Goal: Transaction & Acquisition: Purchase product/service

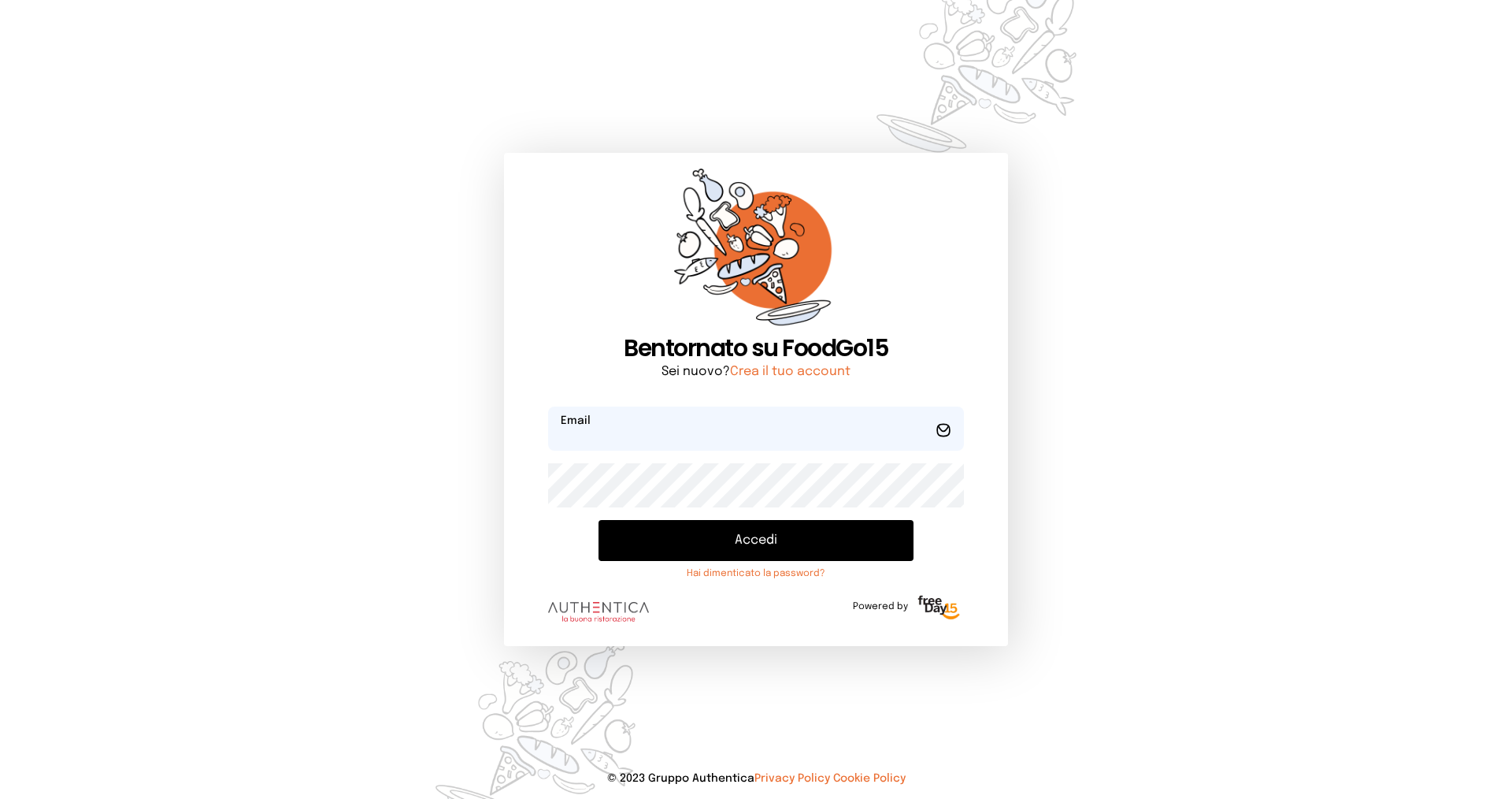
type input "**********"
click at [715, 534] on button "Accedi" at bounding box center [756, 540] width 315 height 41
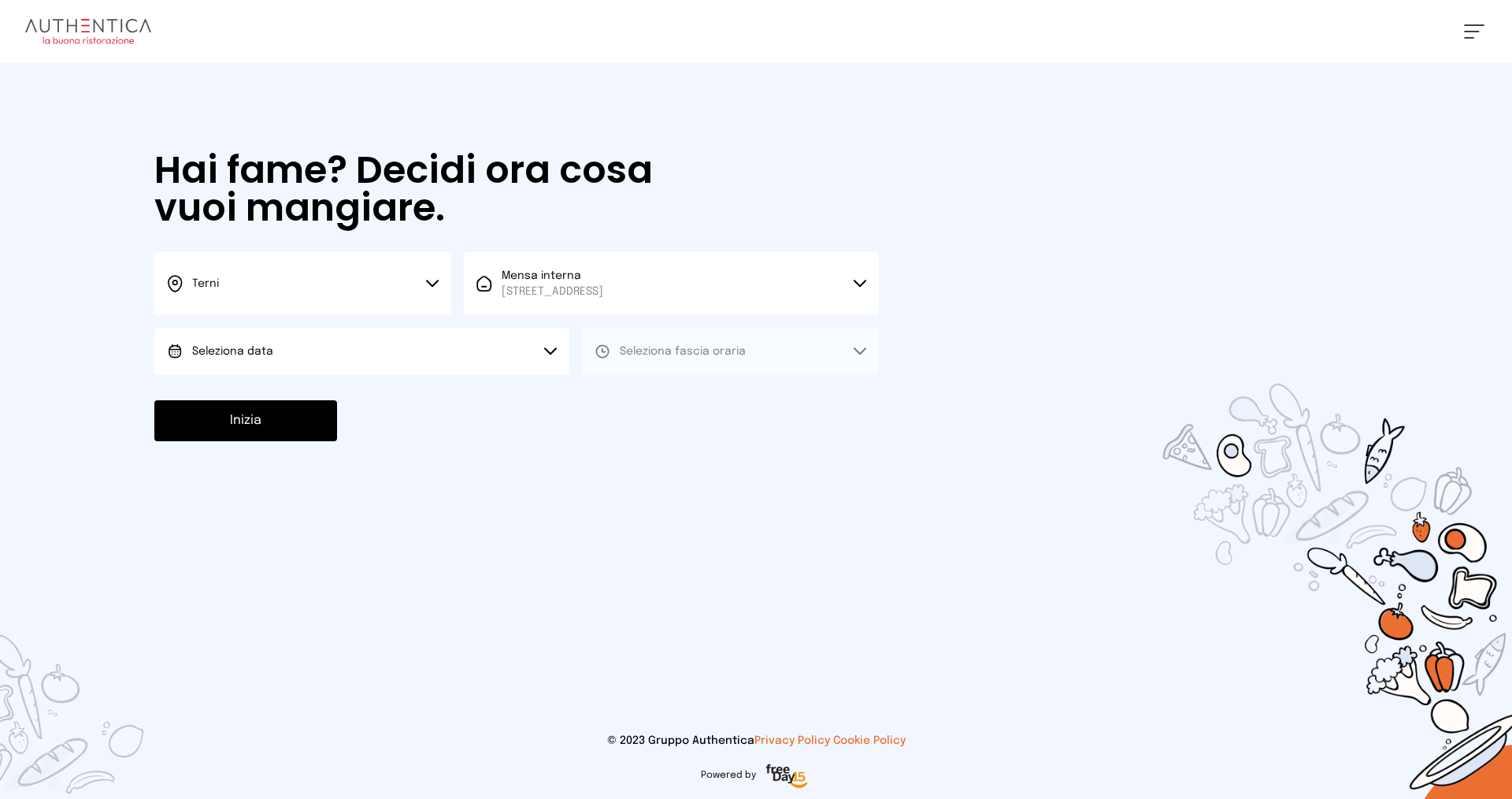
click at [522, 355] on button "Seleziona data" at bounding box center [362, 352] width 415 height 48
click at [512, 377] on li "[DATE], [DATE]" at bounding box center [362, 396] width 415 height 41
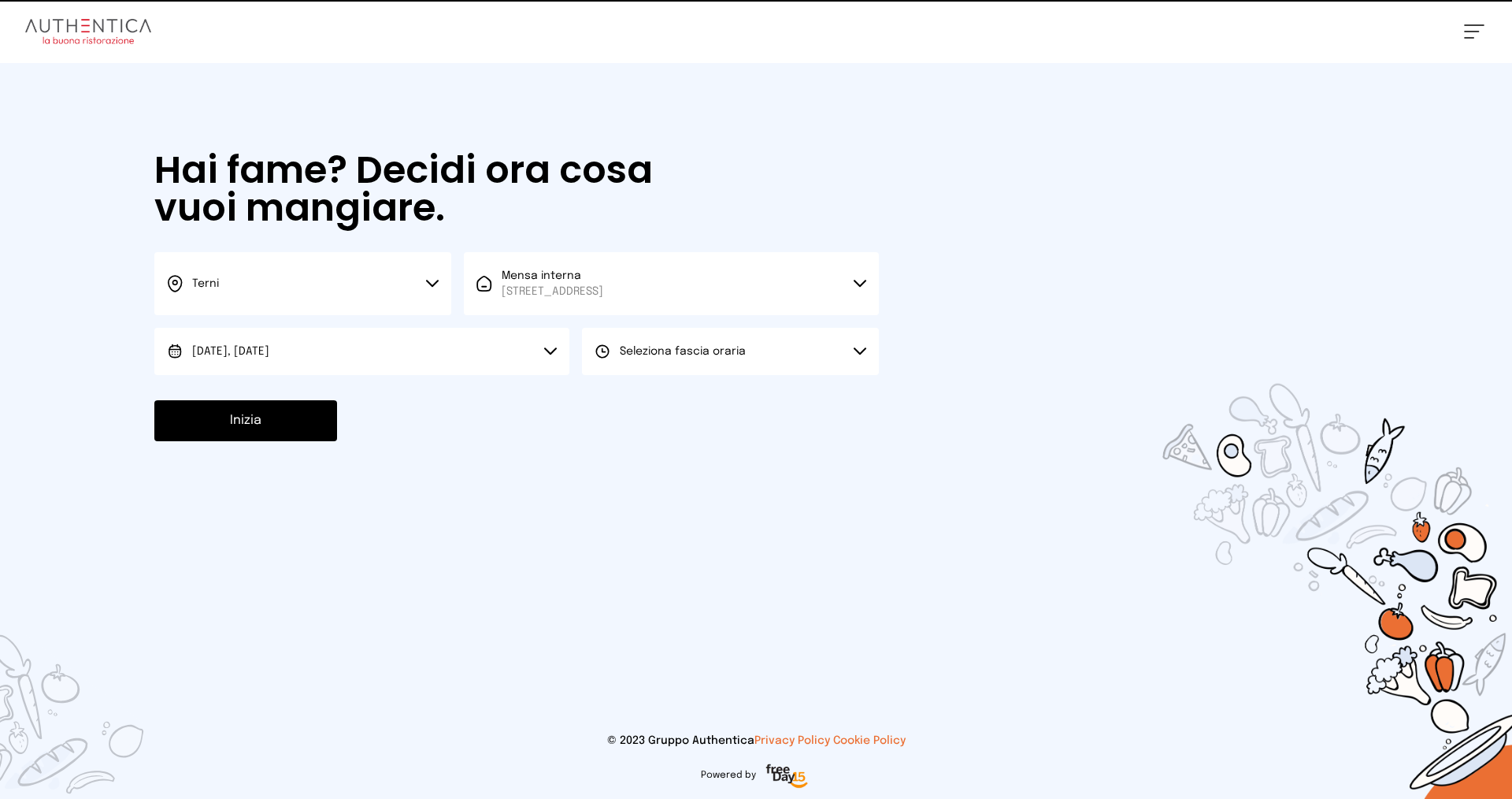
click at [646, 344] on span "Seleziona fascia oraria" at bounding box center [683, 352] width 126 height 16
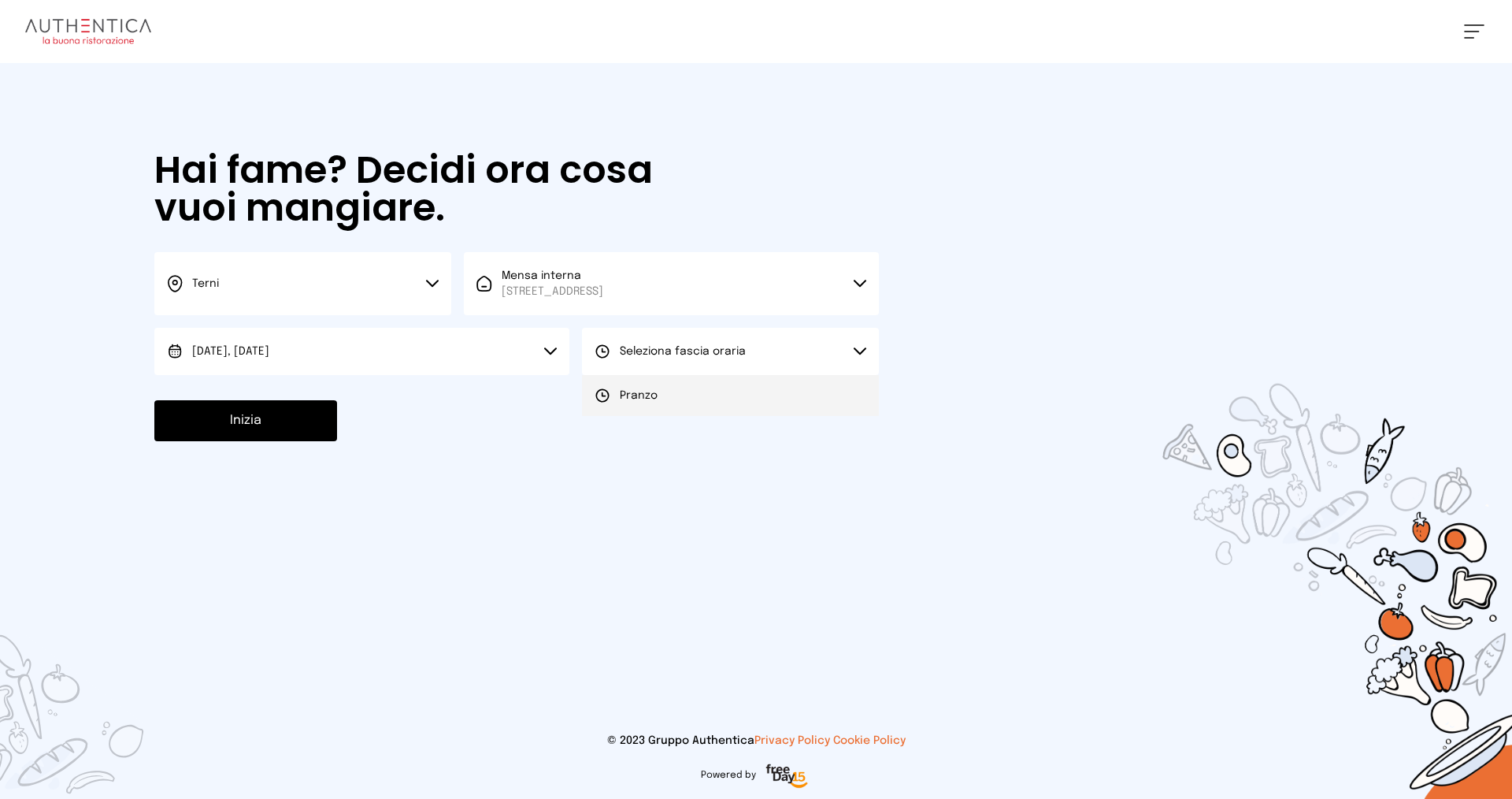
click at [653, 397] on span "Pranzo" at bounding box center [638, 395] width 38 height 16
click at [278, 420] on button "Inizia" at bounding box center [245, 420] width 183 height 41
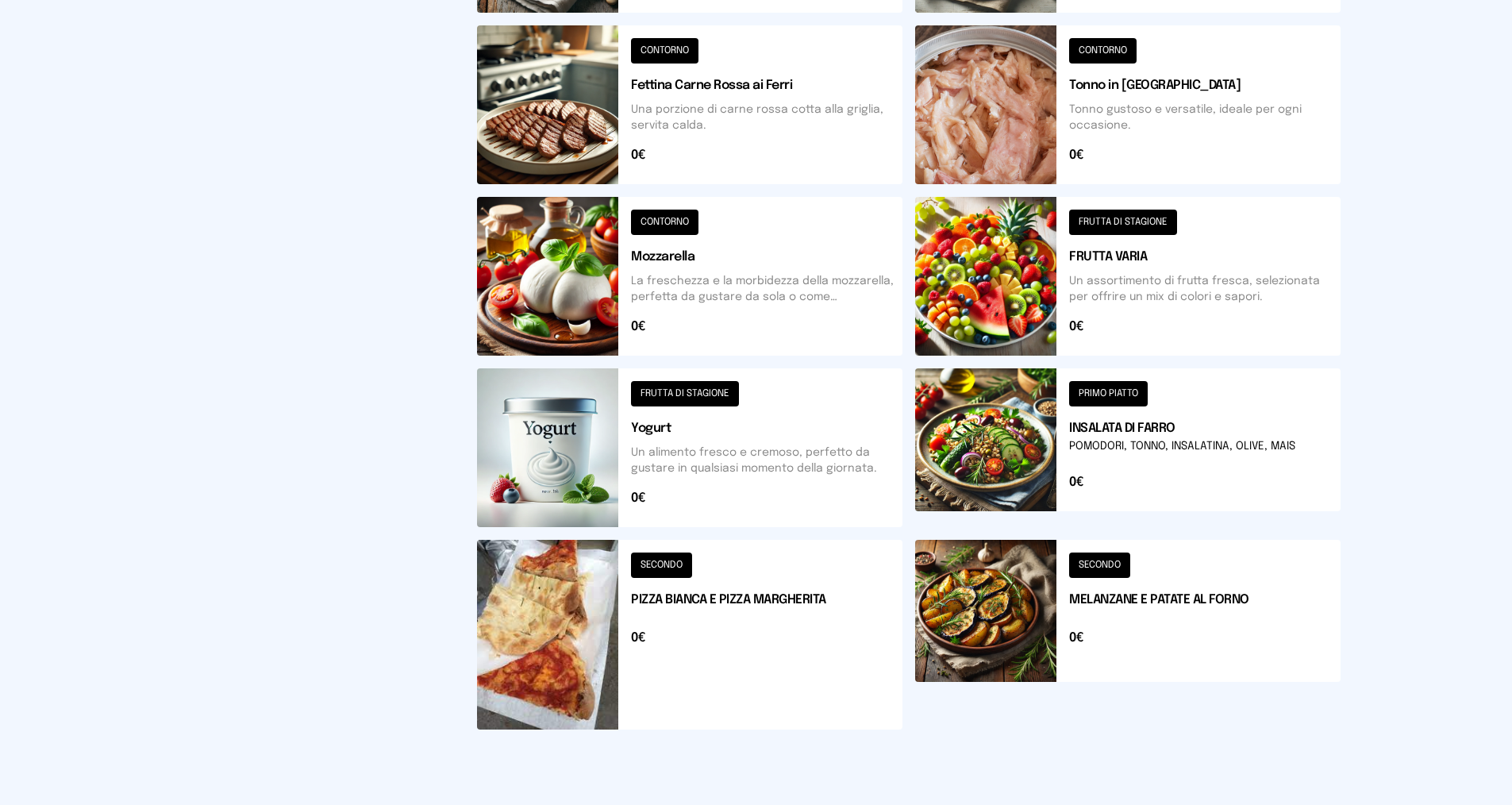
scroll to position [541, 0]
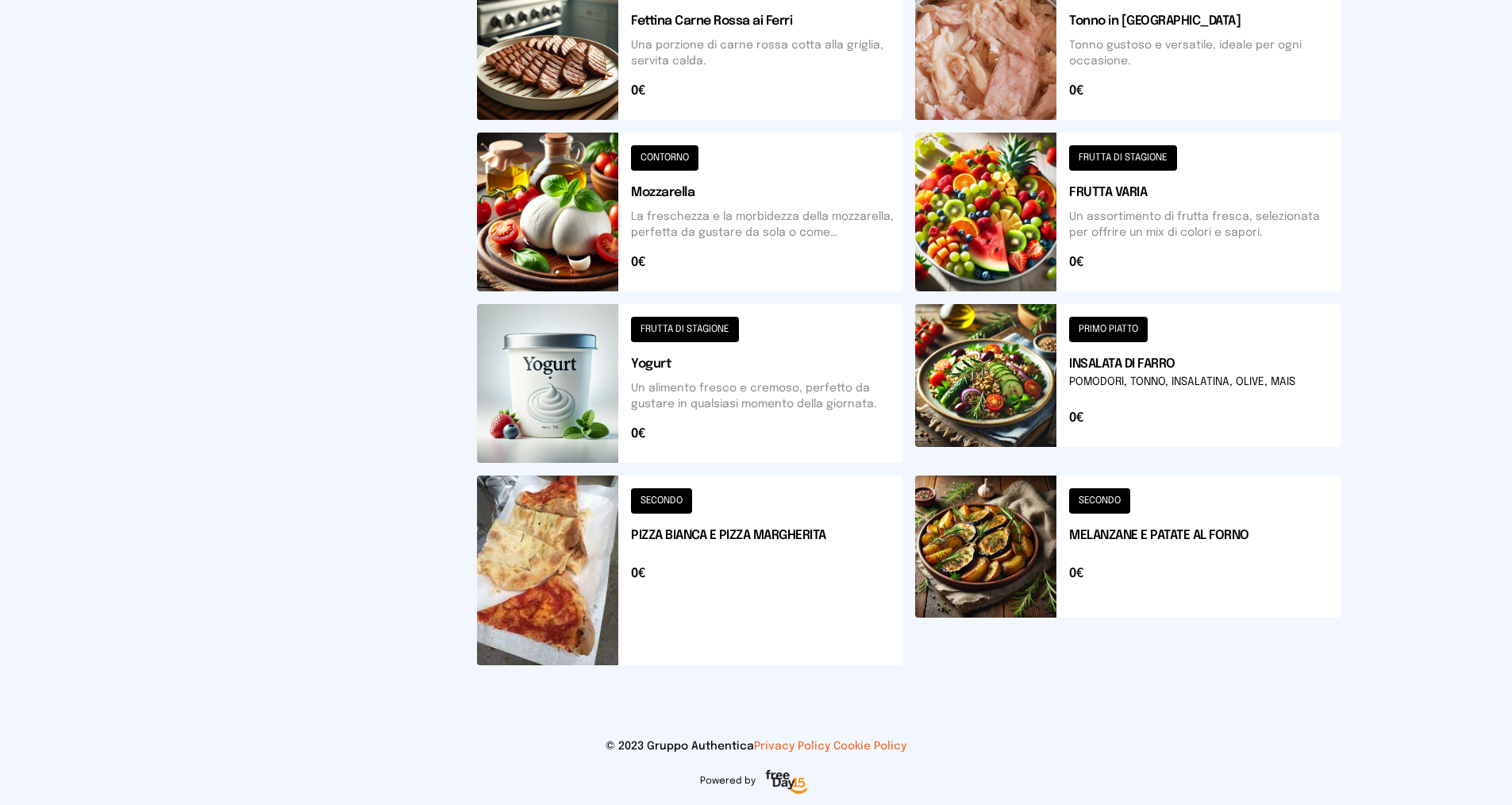
click at [1160, 195] on button at bounding box center [1127, 212] width 425 height 159
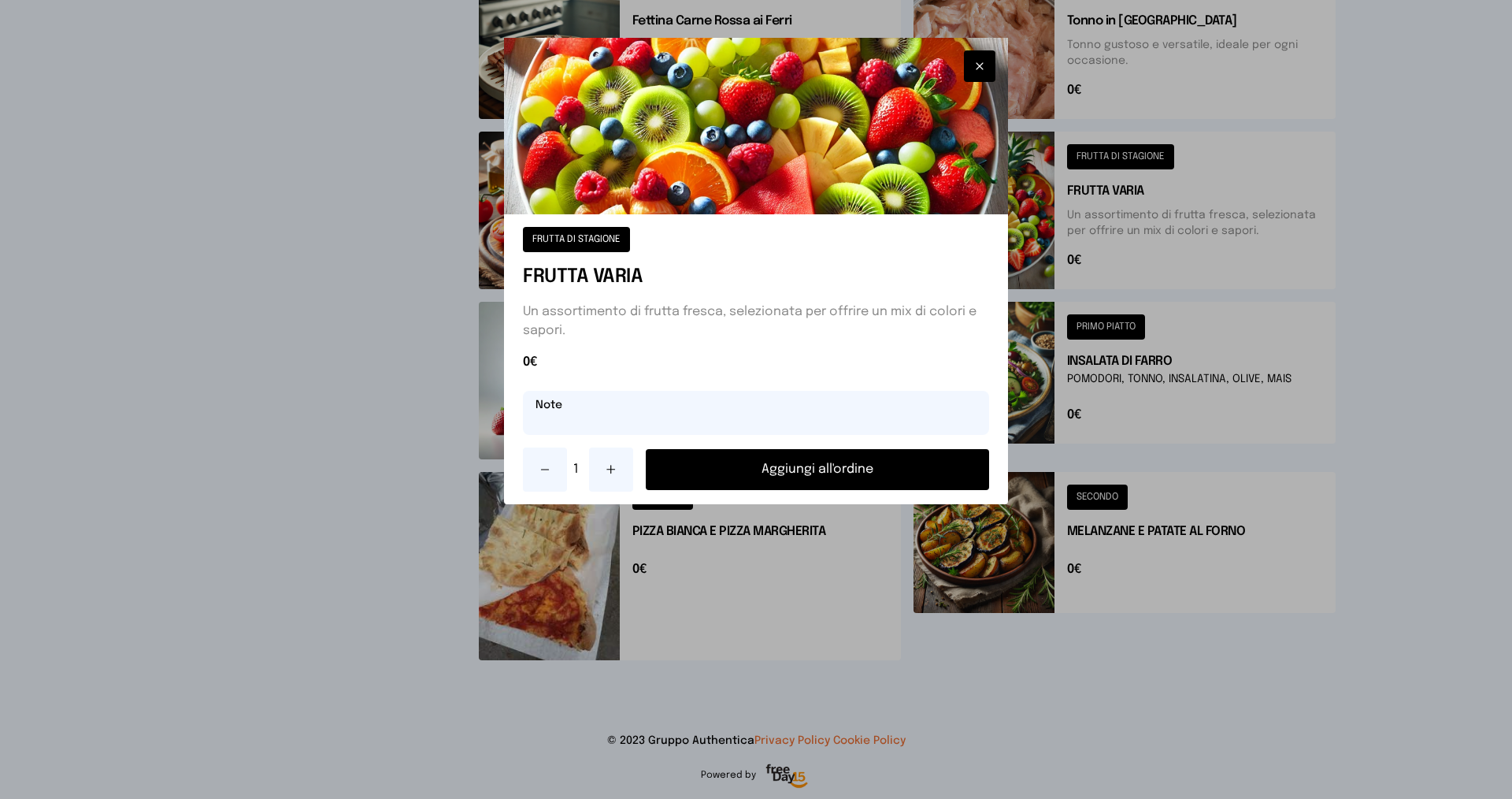
click at [693, 419] on input "text" at bounding box center [756, 413] width 466 height 44
type input "******"
click at [724, 467] on button "Aggiungi all'ordine" at bounding box center [818, 470] width 344 height 41
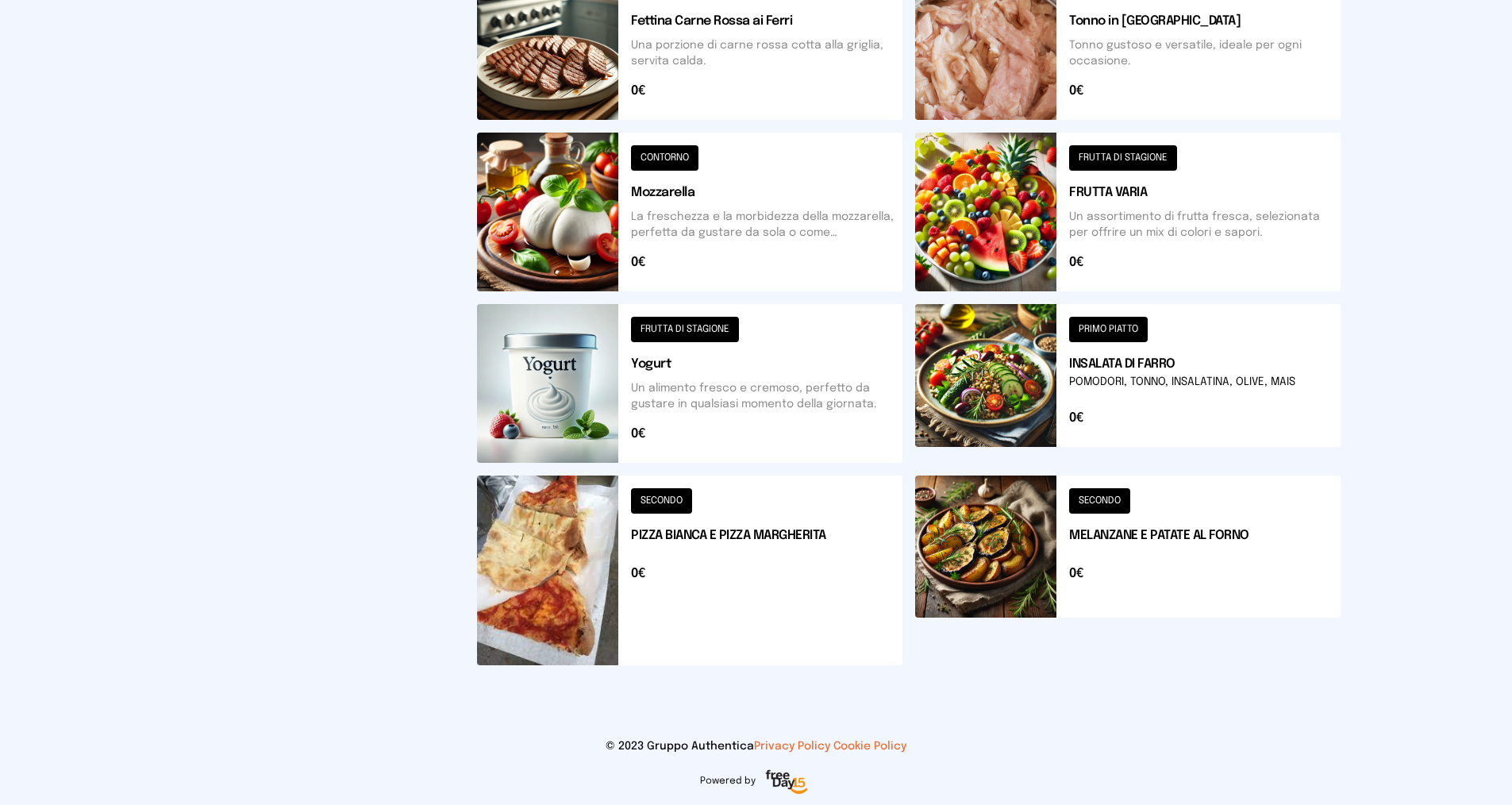
click at [1106, 382] on button at bounding box center [1127, 383] width 425 height 159
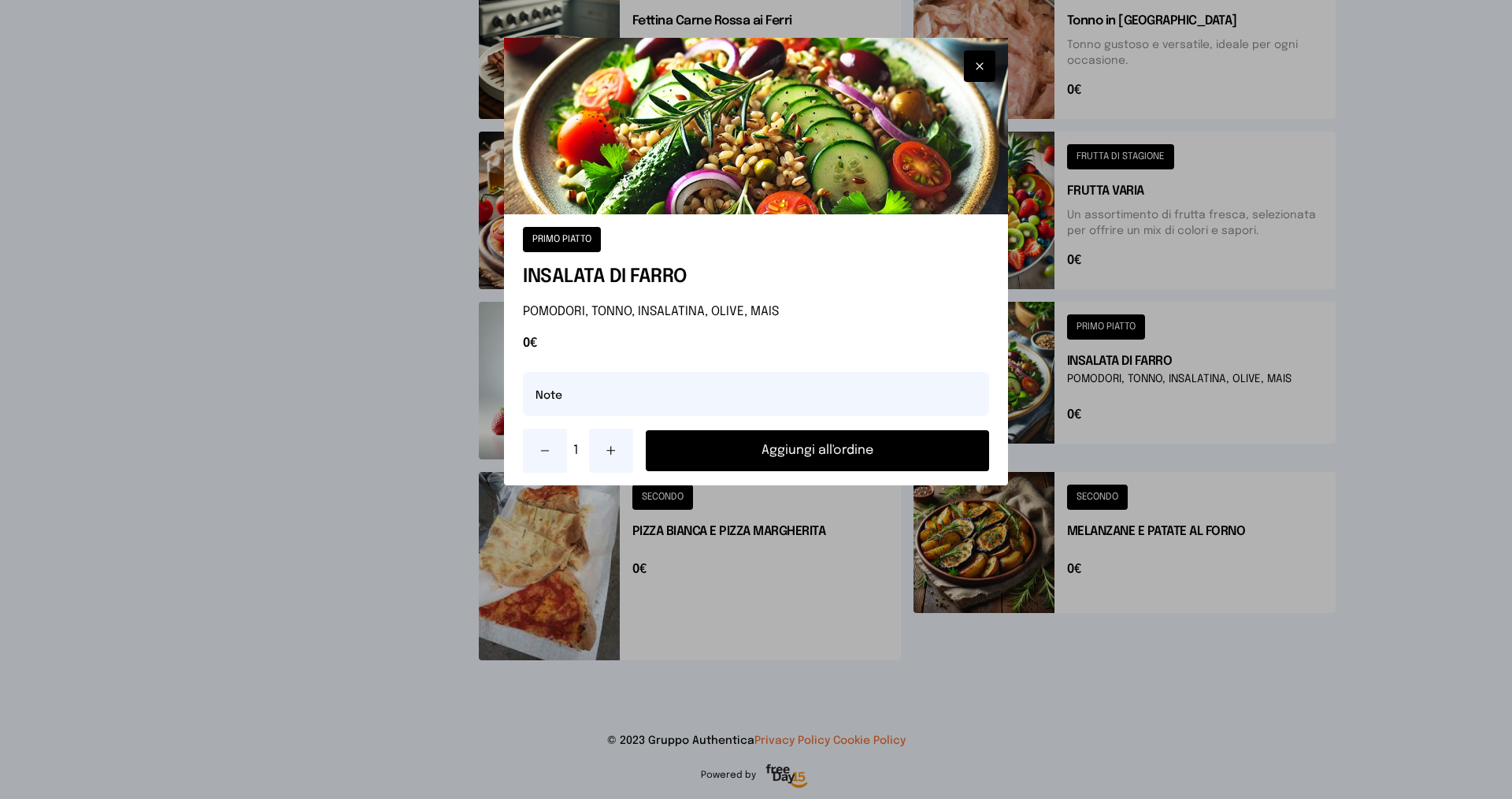
click at [740, 447] on button "Aggiungi all'ordine" at bounding box center [818, 451] width 344 height 41
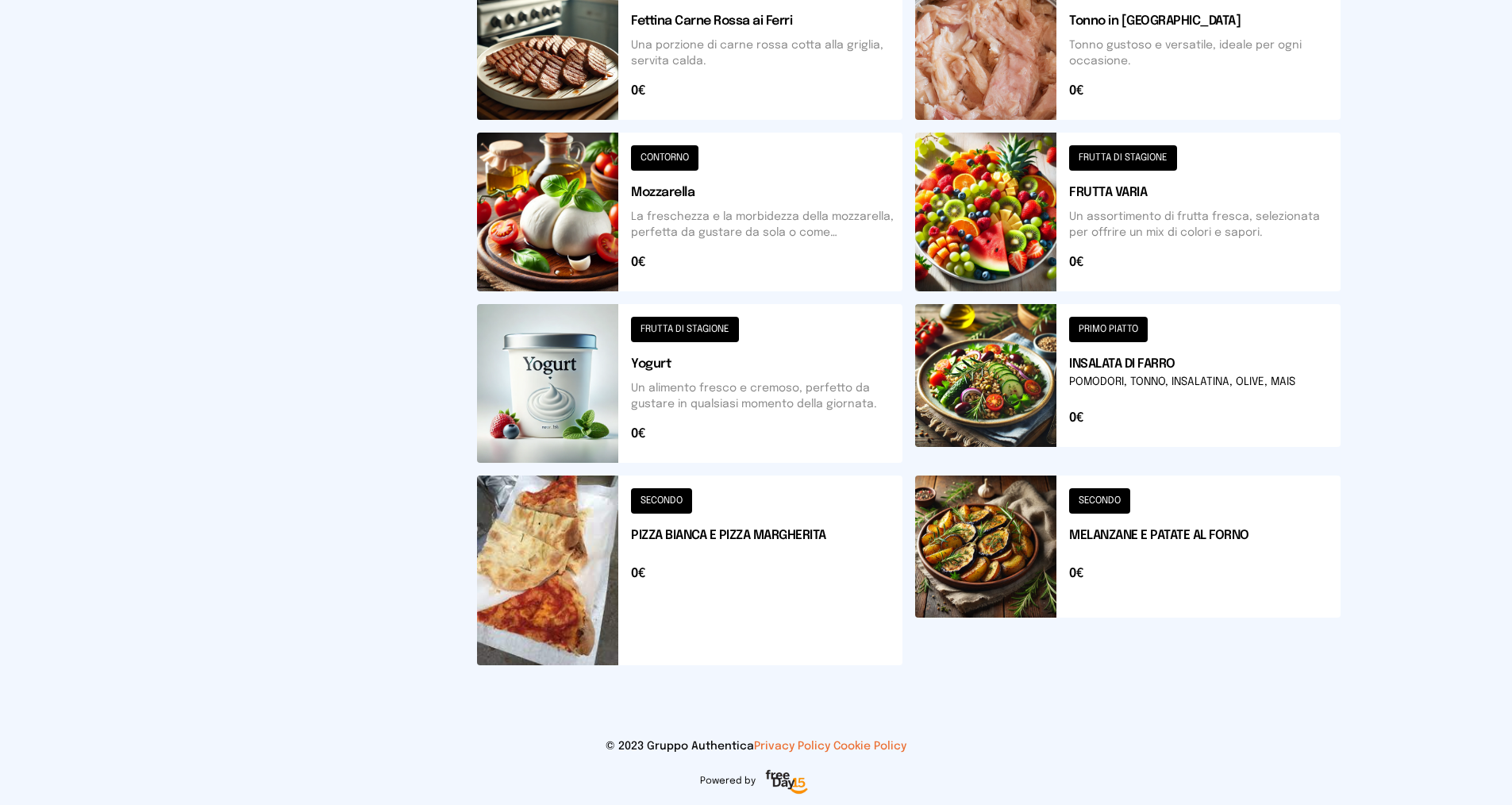
click at [689, 373] on button at bounding box center [689, 383] width 425 height 159
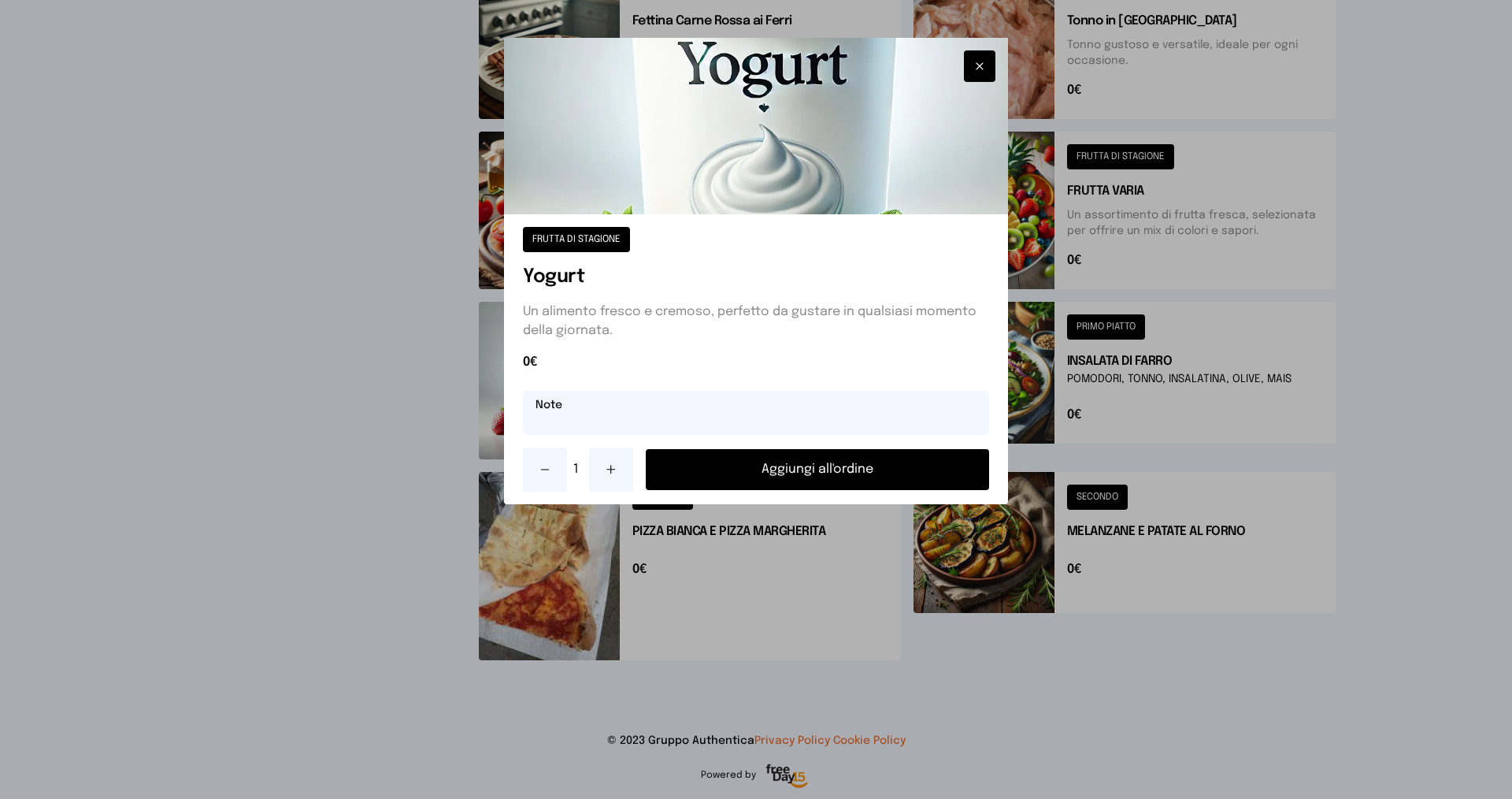
click at [618, 428] on input "text" at bounding box center [756, 413] width 466 height 44
type input "**********"
click at [742, 464] on button "Aggiungi all'ordine" at bounding box center [818, 470] width 344 height 41
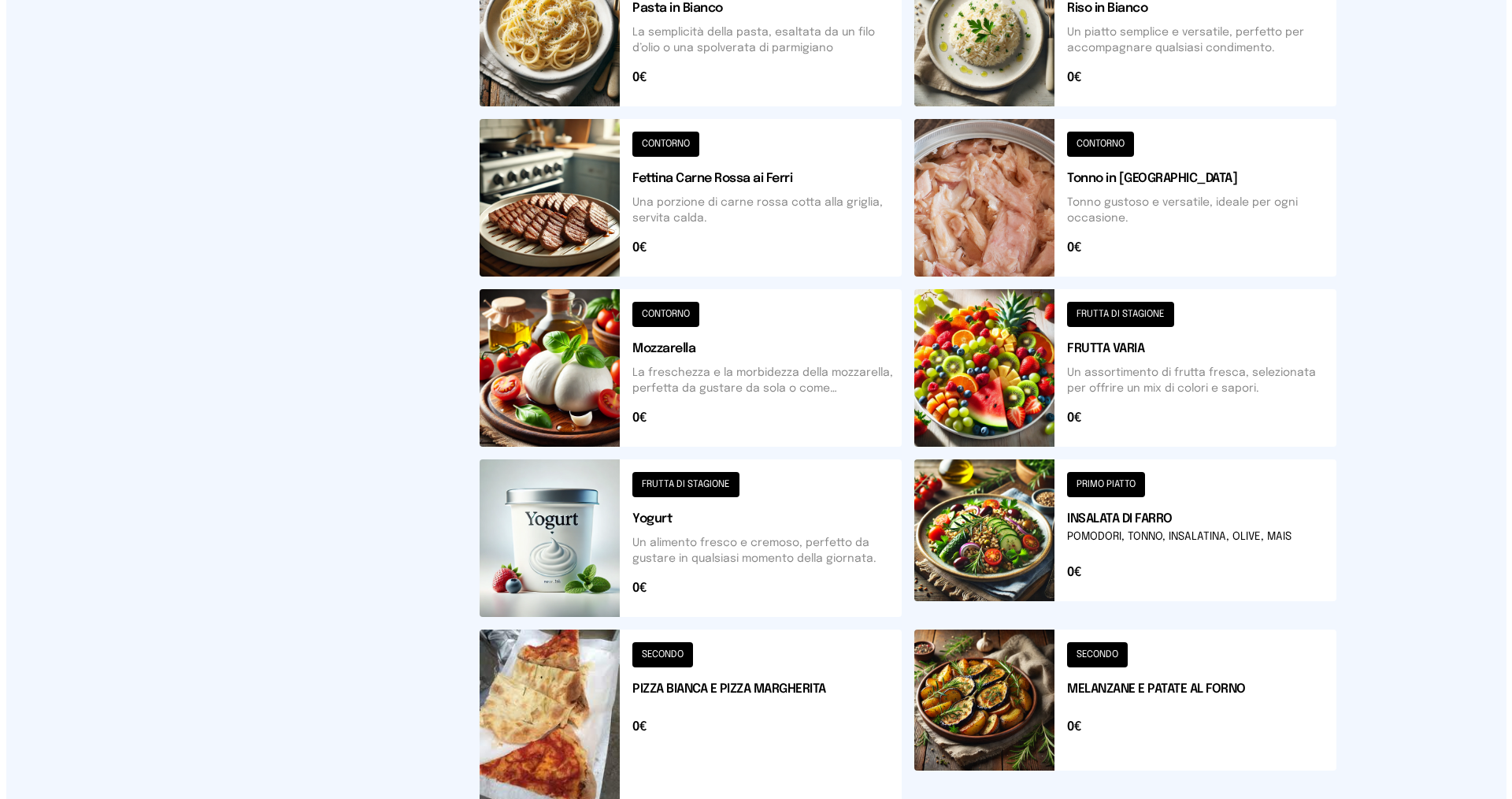
scroll to position [0, 0]
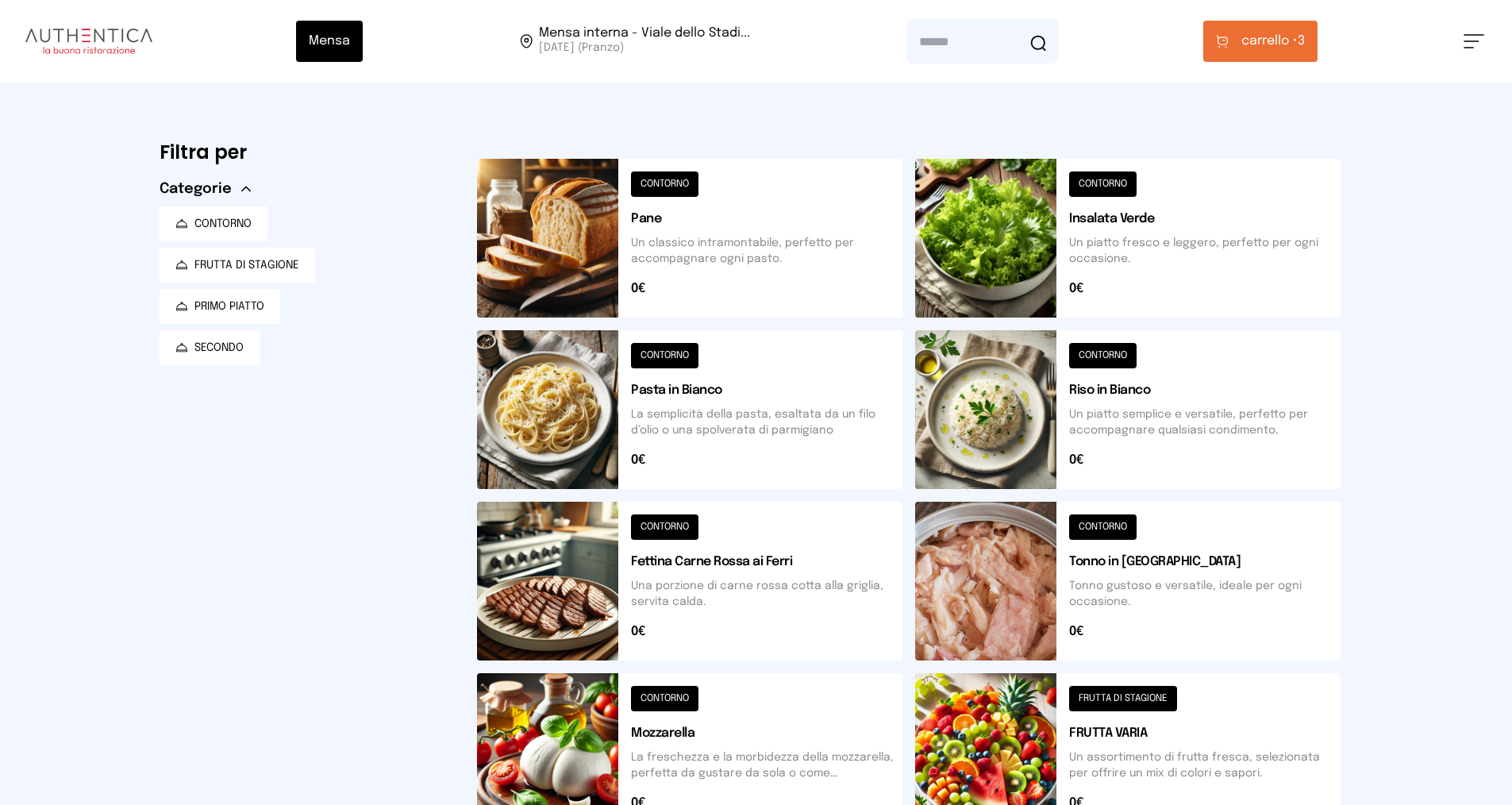
click at [1240, 38] on button "carrello • 3" at bounding box center [1261, 41] width 115 height 41
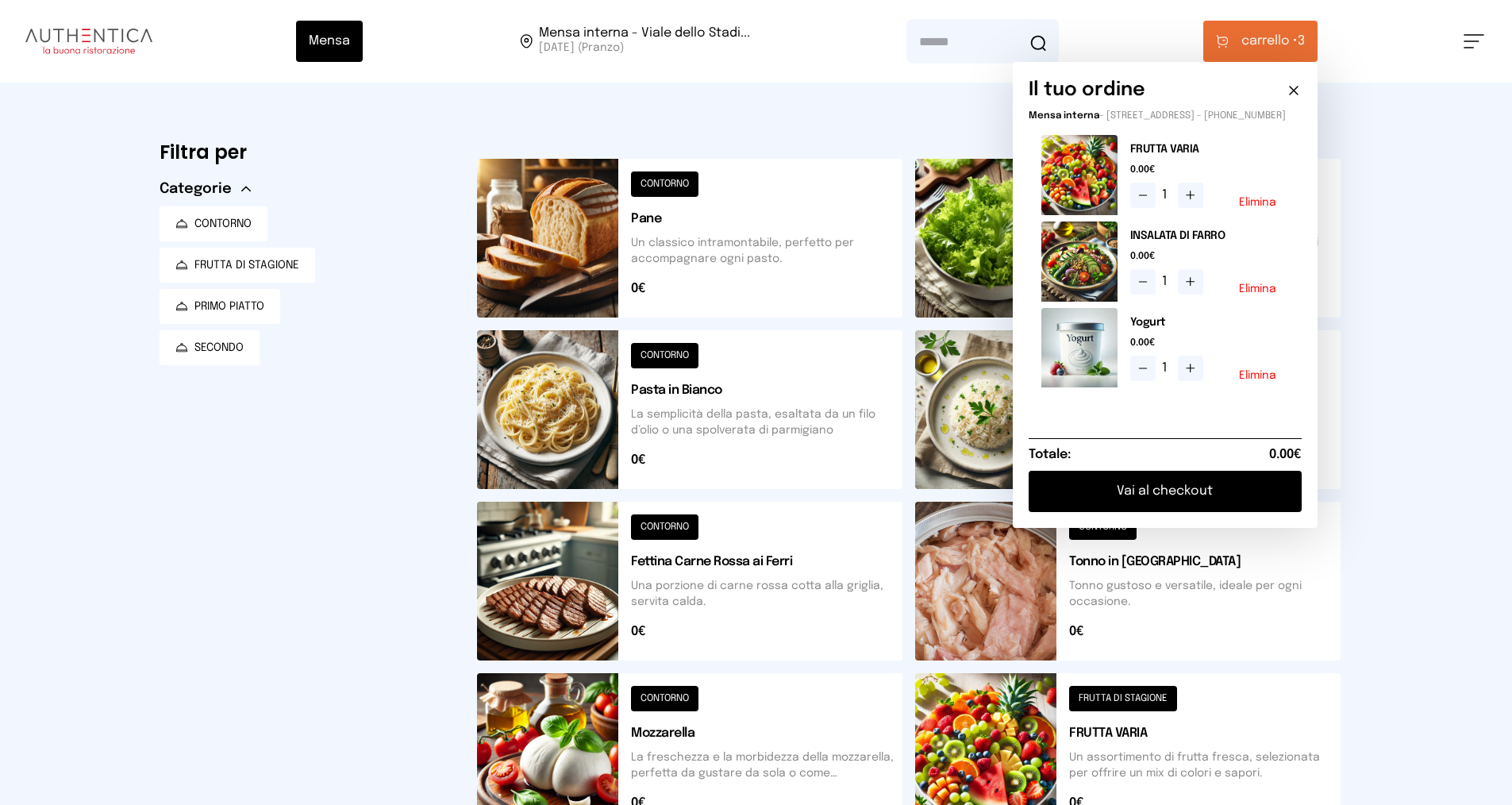
click at [1165, 512] on button "Vai al checkout" at bounding box center [1164, 491] width 273 height 41
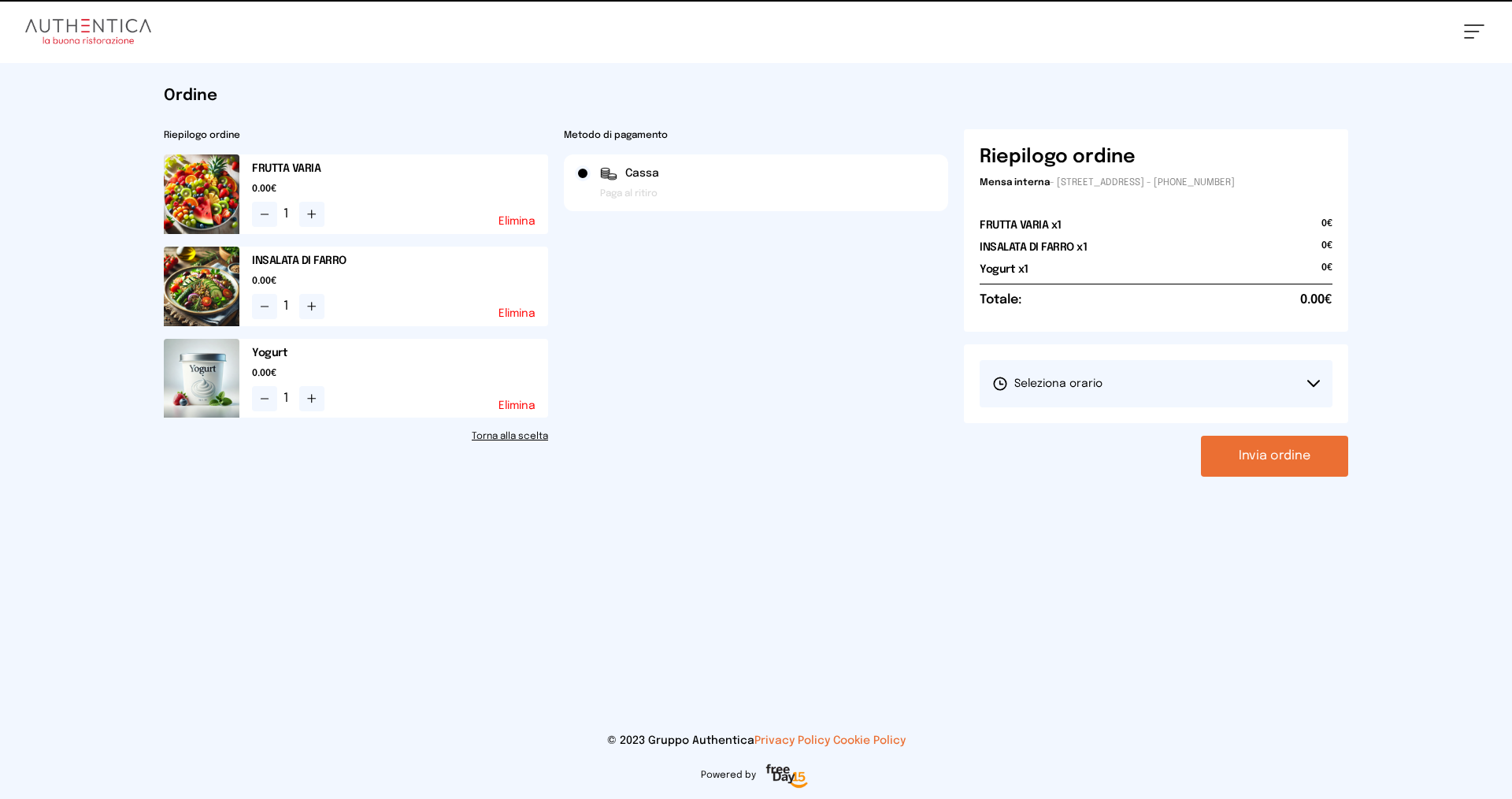
click at [997, 391] on icon at bounding box center [1000, 384] width 16 height 16
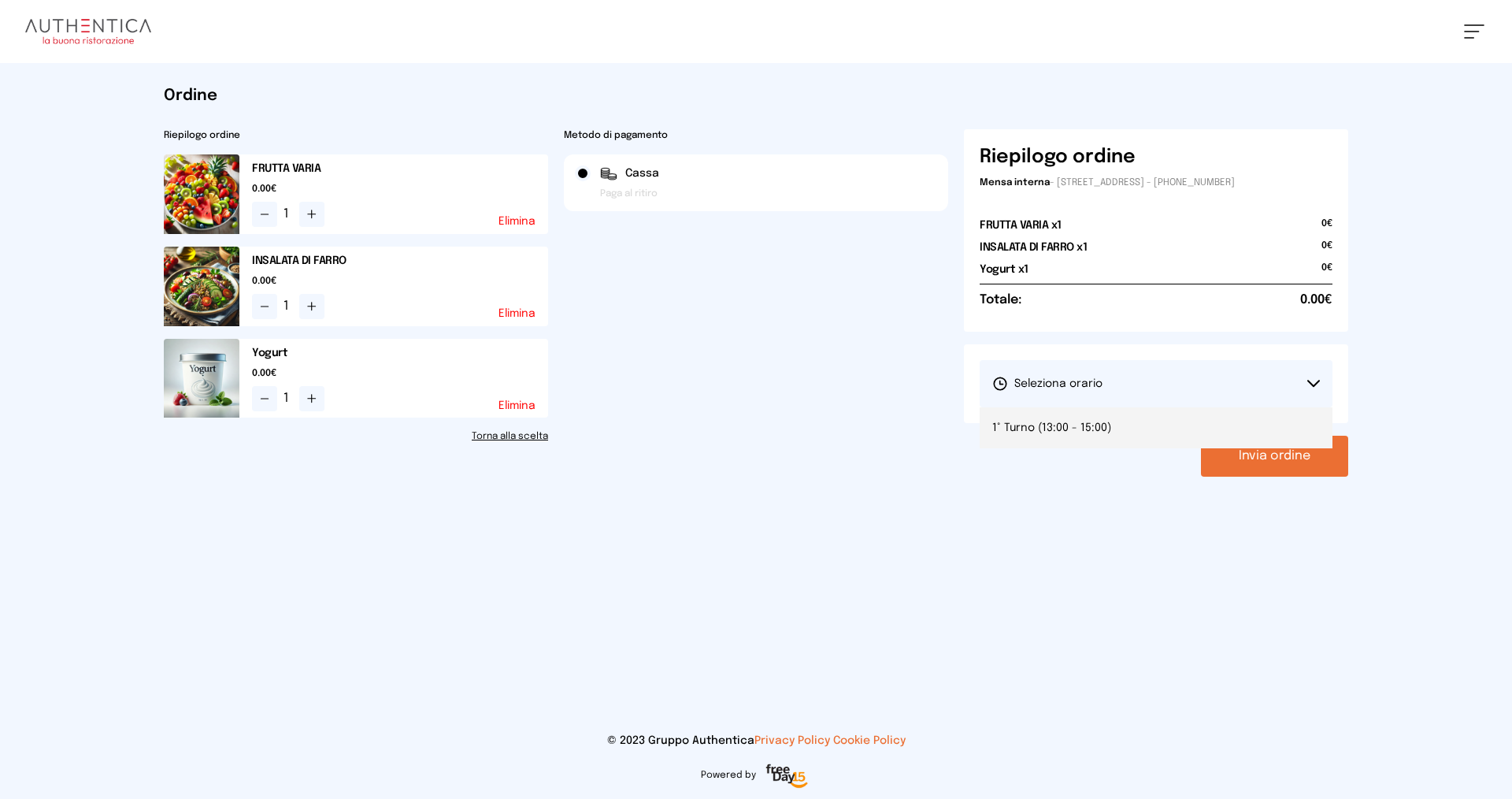
click at [1048, 425] on span "1° Turno (13:00 - 15:00)" at bounding box center [1052, 428] width 119 height 16
click at [1255, 452] on button "Invia ordine" at bounding box center [1275, 456] width 148 height 41
